Goal: Check status: Check status

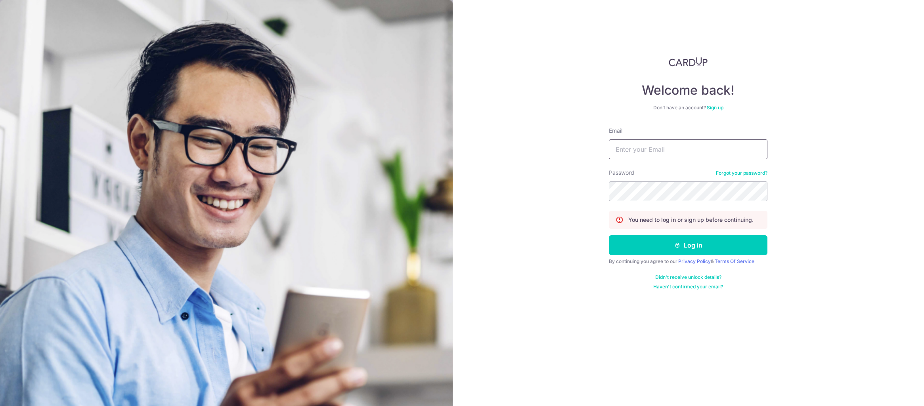
click at [638, 142] on input "Email" at bounding box center [688, 150] width 159 height 20
type input "[PERSON_NAME][EMAIL_ADDRESS][DOMAIN_NAME]"
click at [609, 236] on button "Log in" at bounding box center [688, 246] width 159 height 20
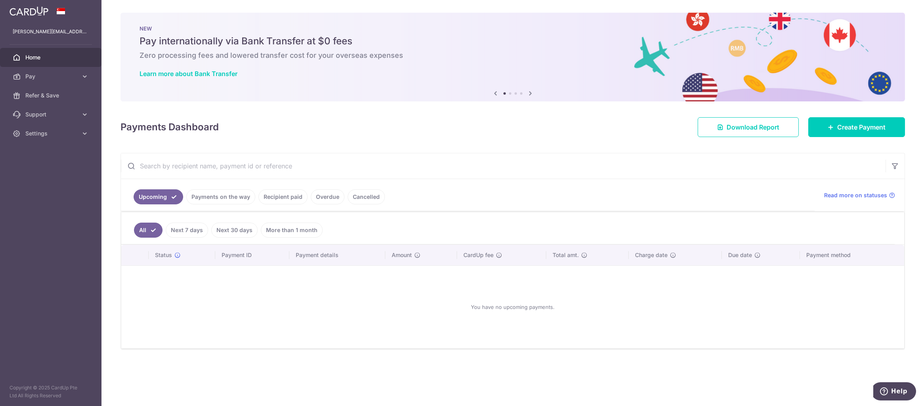
click at [241, 196] on link "Payments on the way" at bounding box center [220, 197] width 69 height 15
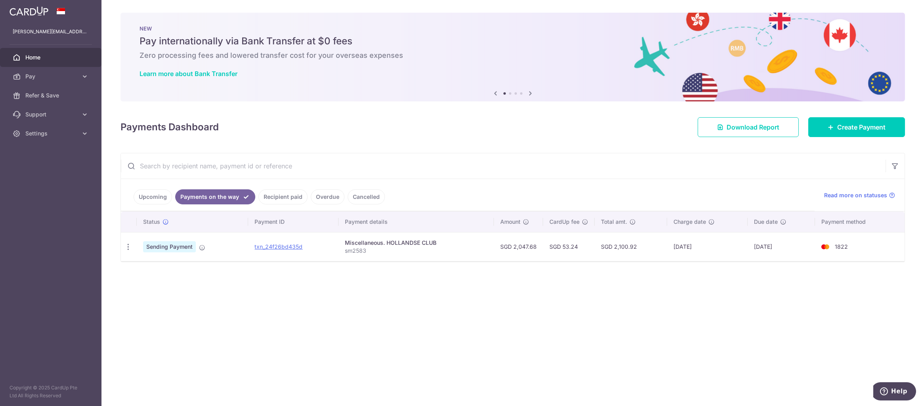
click at [286, 197] on link "Recipient paid" at bounding box center [283, 197] width 49 height 15
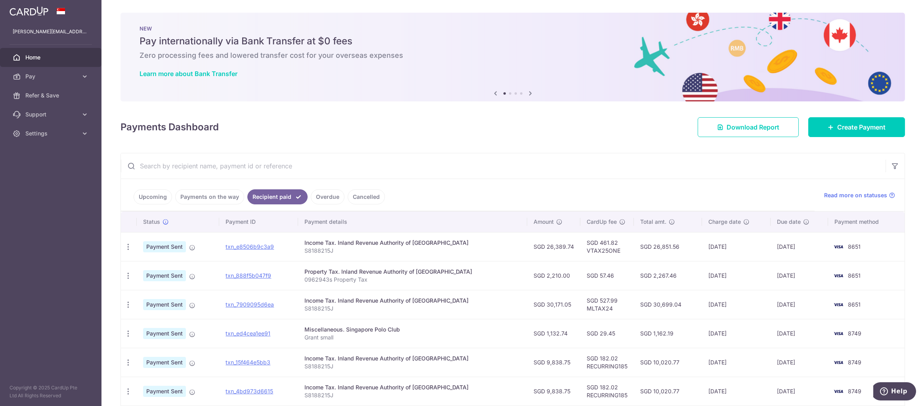
click at [220, 199] on link "Payments on the way" at bounding box center [209, 197] width 69 height 15
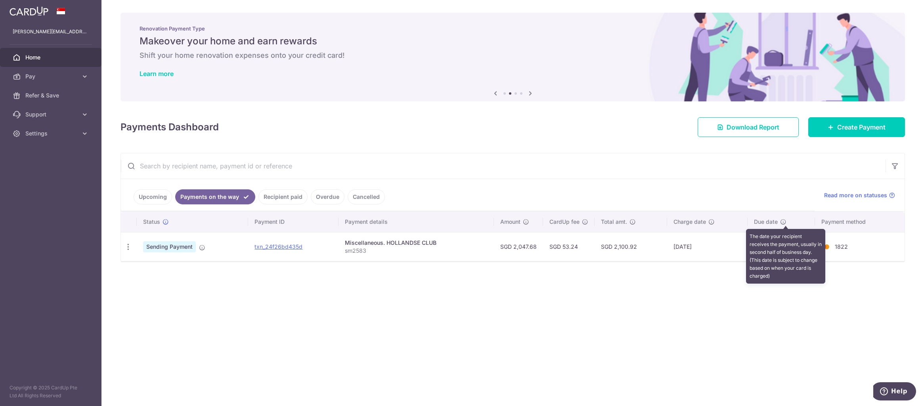
click at [784, 222] on icon at bounding box center [783, 222] width 6 height 6
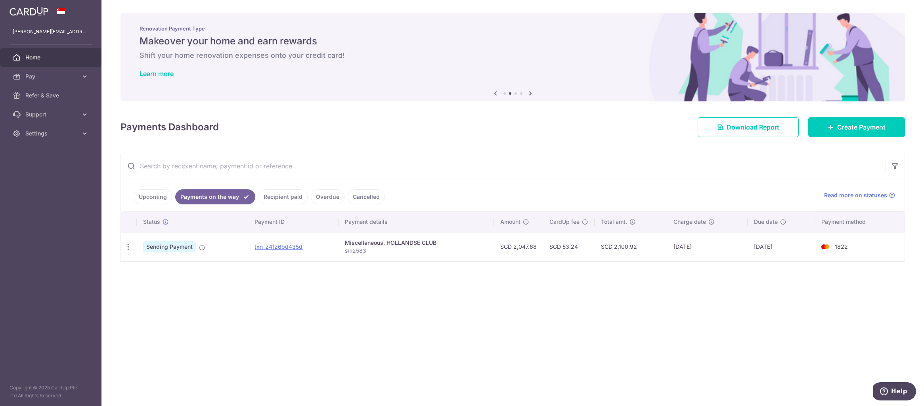
click at [322, 195] on link "Overdue" at bounding box center [328, 197] width 34 height 15
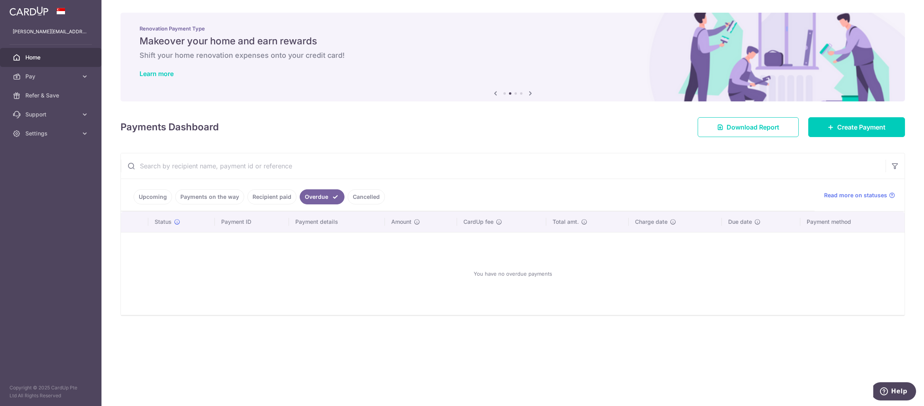
click at [365, 198] on link "Cancelled" at bounding box center [366, 197] width 37 height 15
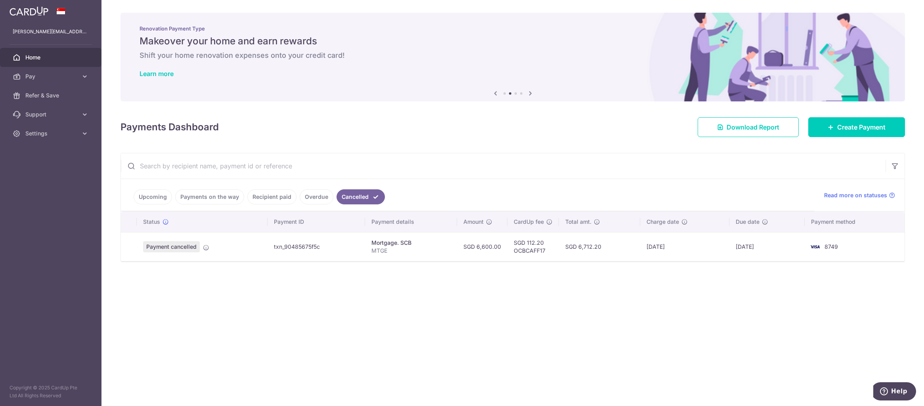
click at [274, 195] on link "Recipient paid" at bounding box center [271, 197] width 49 height 15
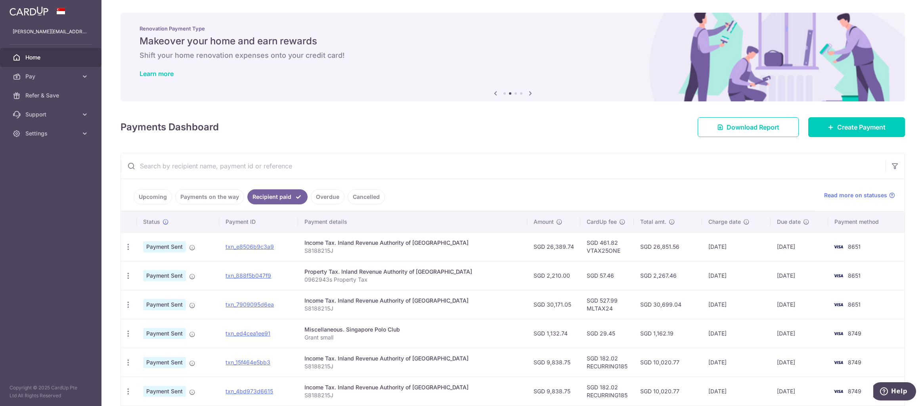
click at [319, 195] on link "Overdue" at bounding box center [328, 197] width 34 height 15
